Goal: Find specific page/section: Find specific page/section

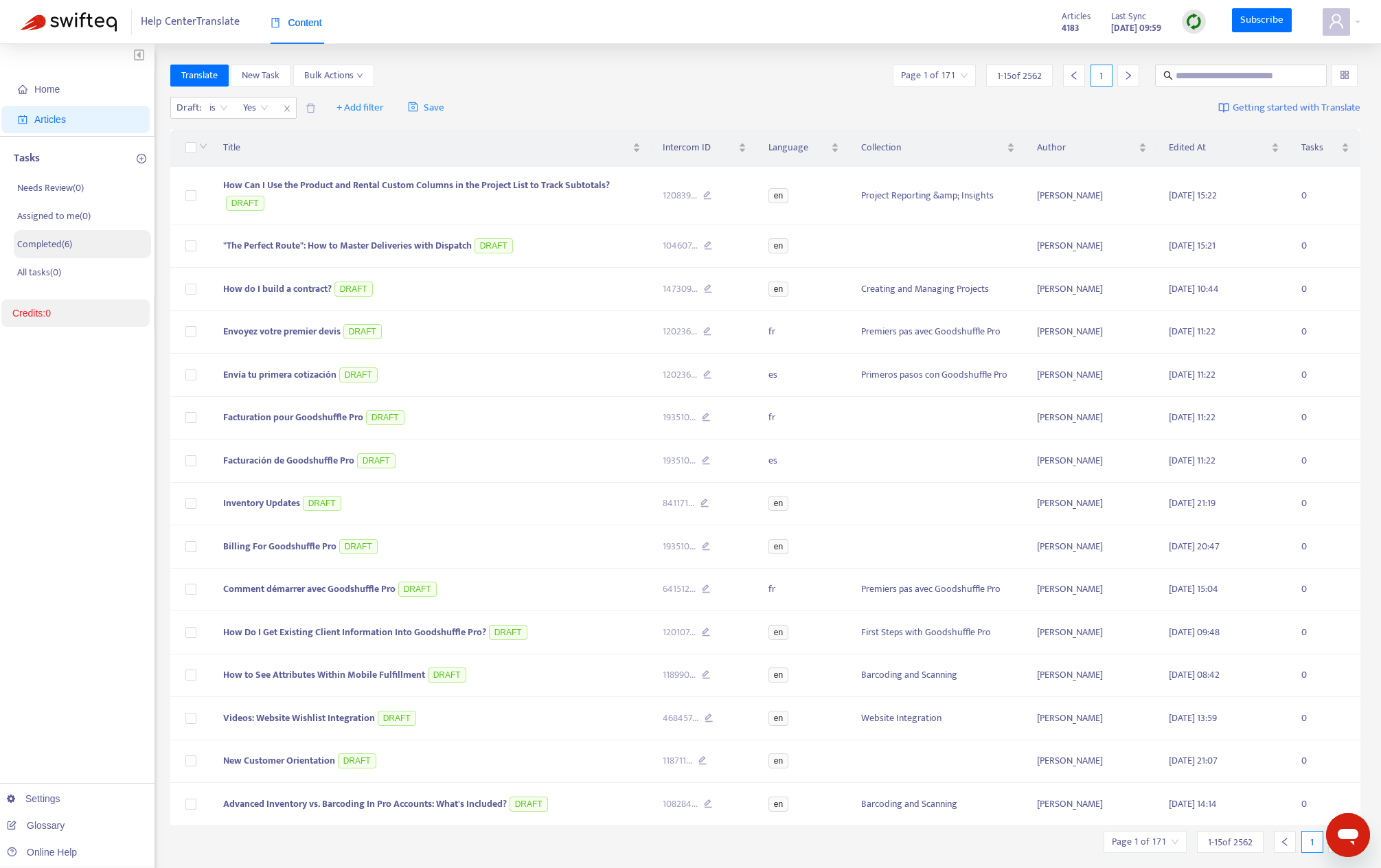
click at [66, 241] on p "Completed ( 6 )" at bounding box center [45, 244] width 55 height 14
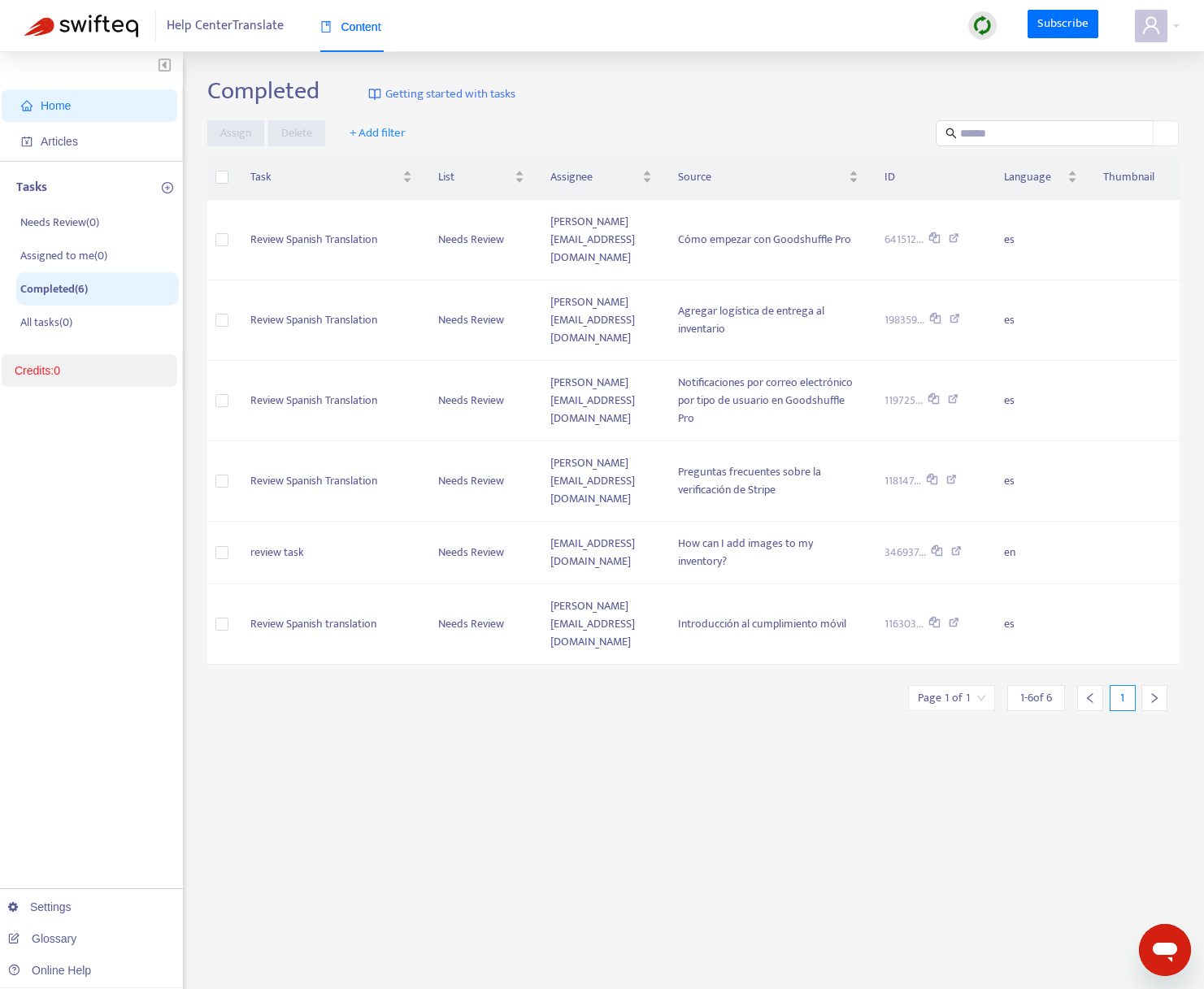
click at [70, 93] on span "Home" at bounding box center [93, 106] width 143 height 32
click at [88, 103] on span "Home" at bounding box center [93, 106] width 143 height 32
click at [57, 22] on img at bounding box center [81, 25] width 114 height 22
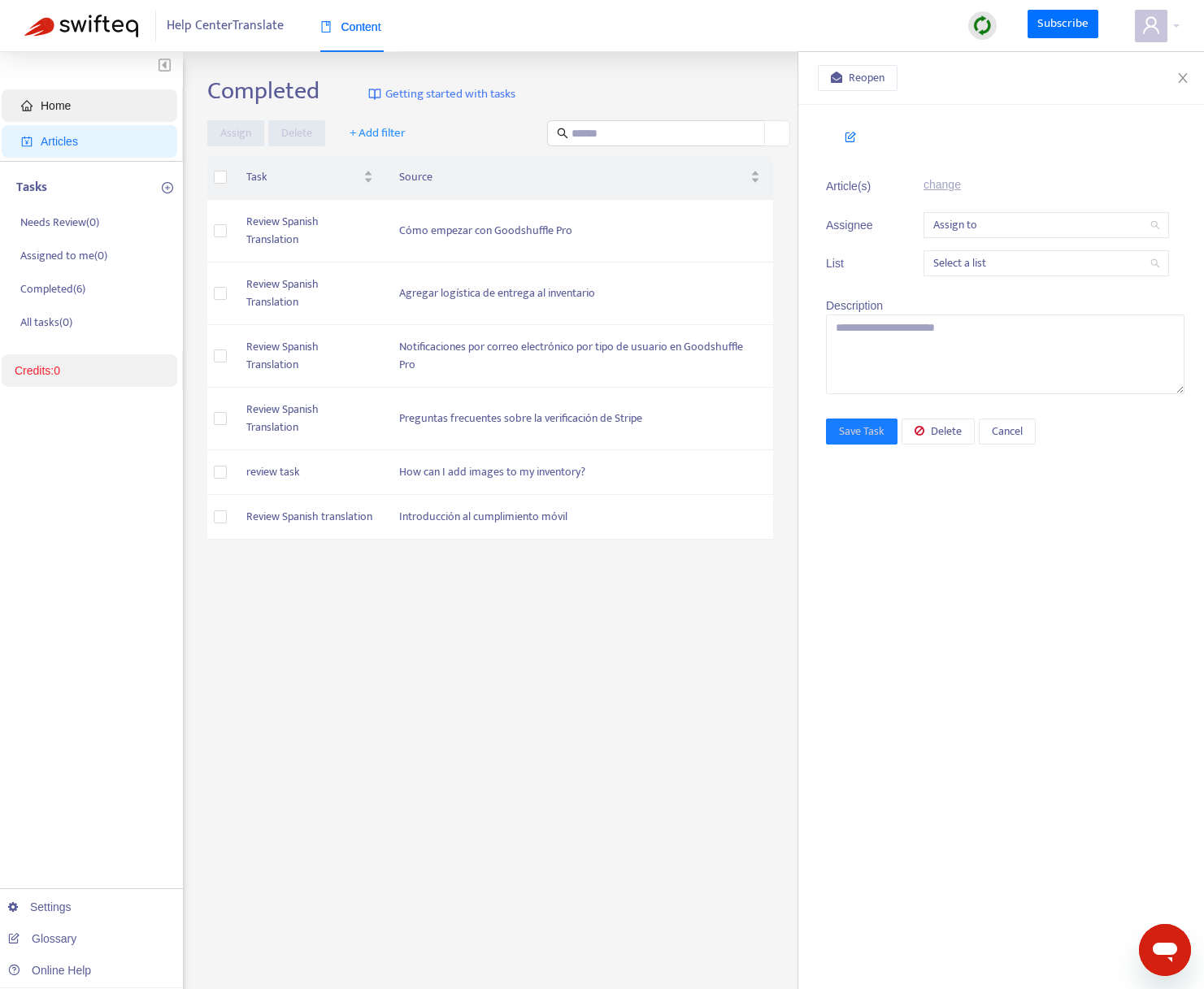
click at [74, 109] on span "Home" at bounding box center [93, 106] width 143 height 32
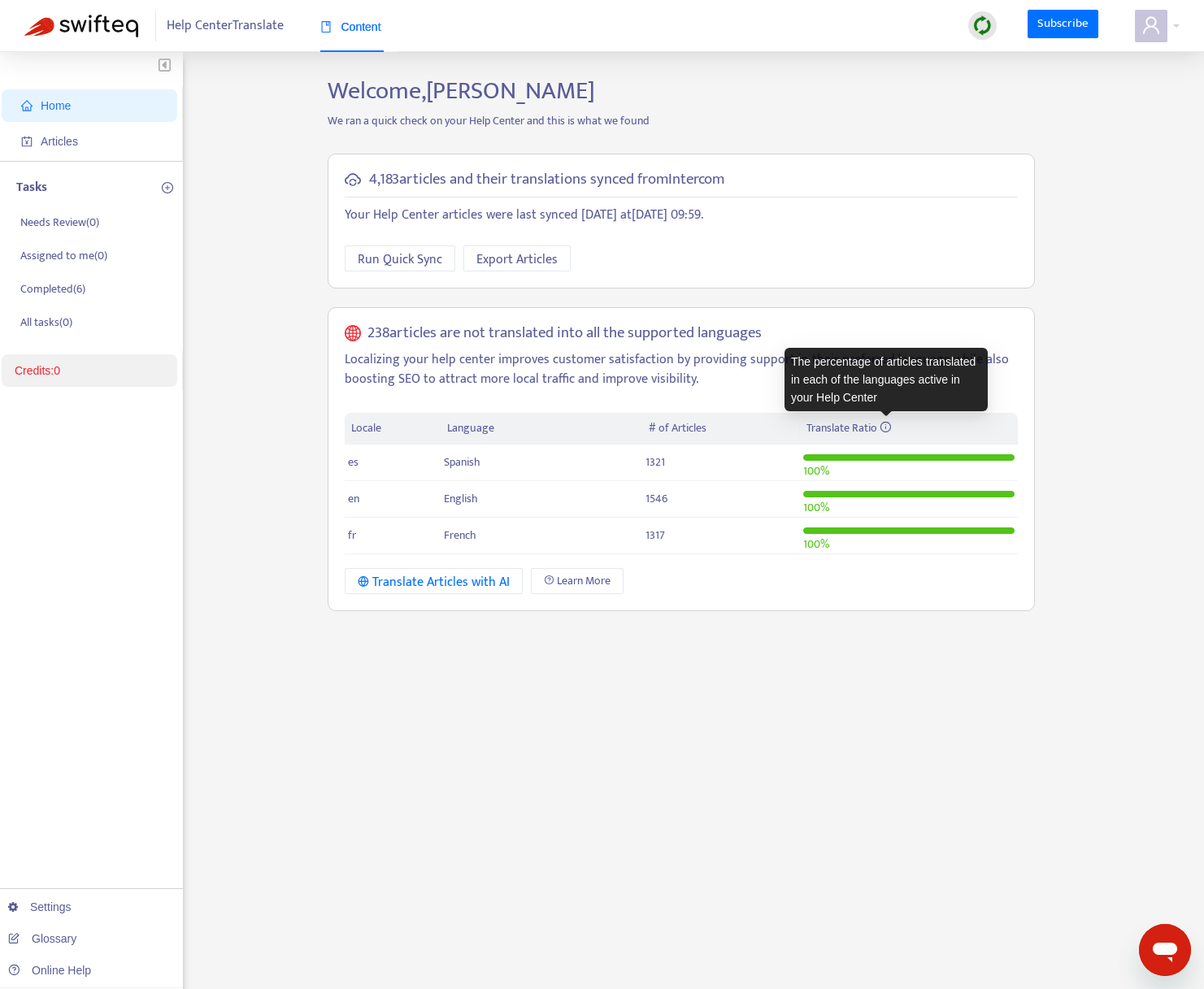
click at [884, 422] on icon at bounding box center [885, 426] width 12 height 12
